Goal: Navigation & Orientation: Find specific page/section

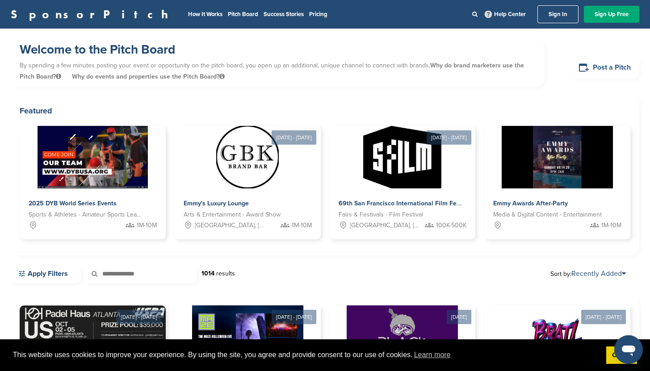
click at [576, 63] on link "Post a Pitch" at bounding box center [605, 68] width 68 height 22
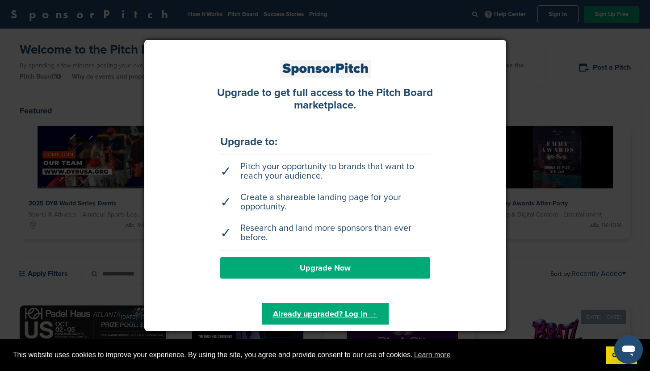
click at [562, 201] on div at bounding box center [325, 185] width 650 height 371
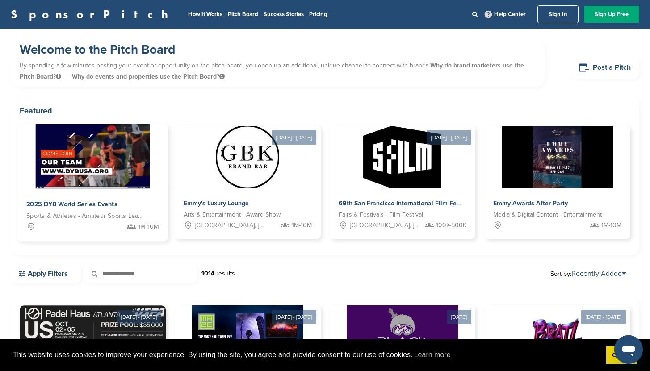
click at [65, 179] on img at bounding box center [93, 156] width 114 height 65
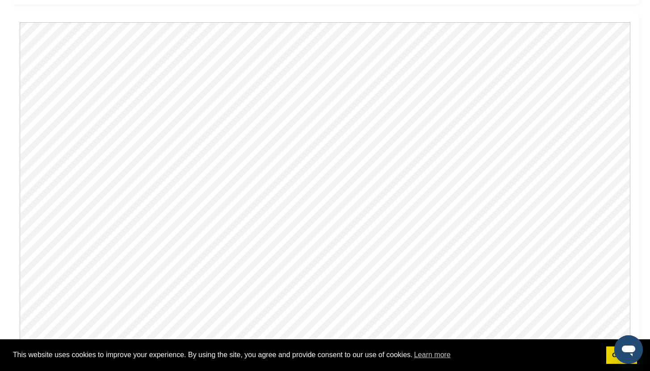
scroll to position [755, 0]
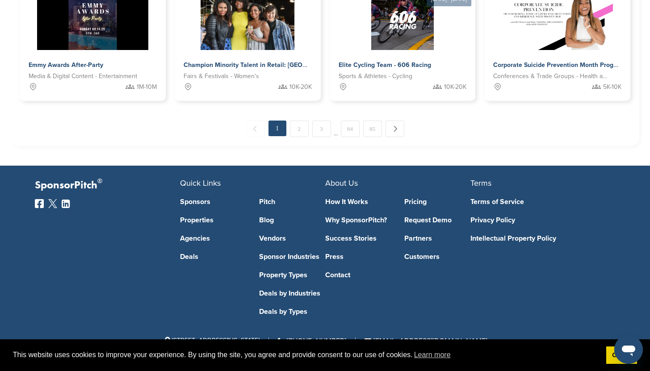
scroll to position [397, 0]
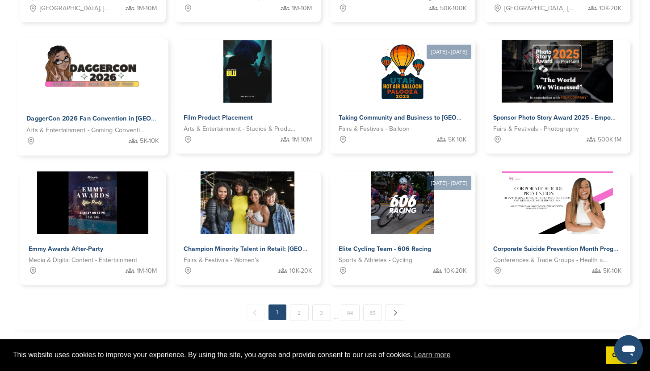
click at [131, 80] on img at bounding box center [92, 70] width 97 height 65
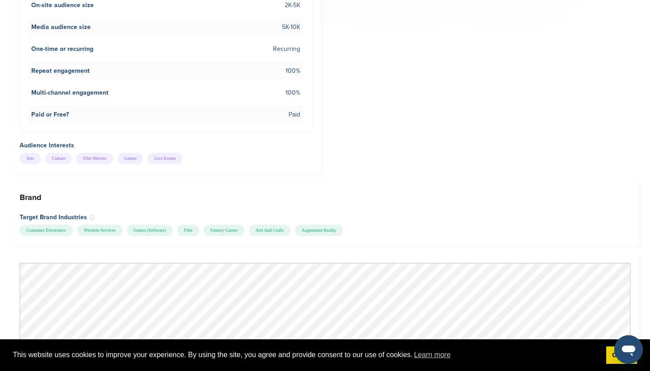
scroll to position [764, 0]
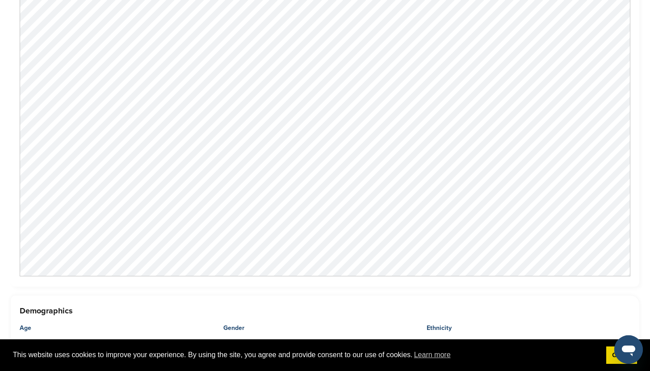
click at [546, 286] on div at bounding box center [325, 116] width 628 height 341
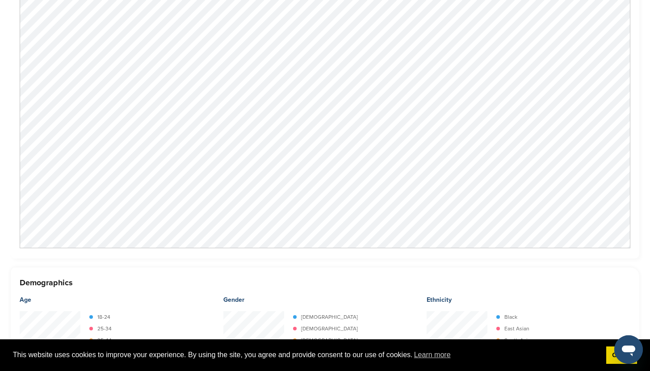
scroll to position [845, 0]
